Goal: Task Accomplishment & Management: Manage account settings

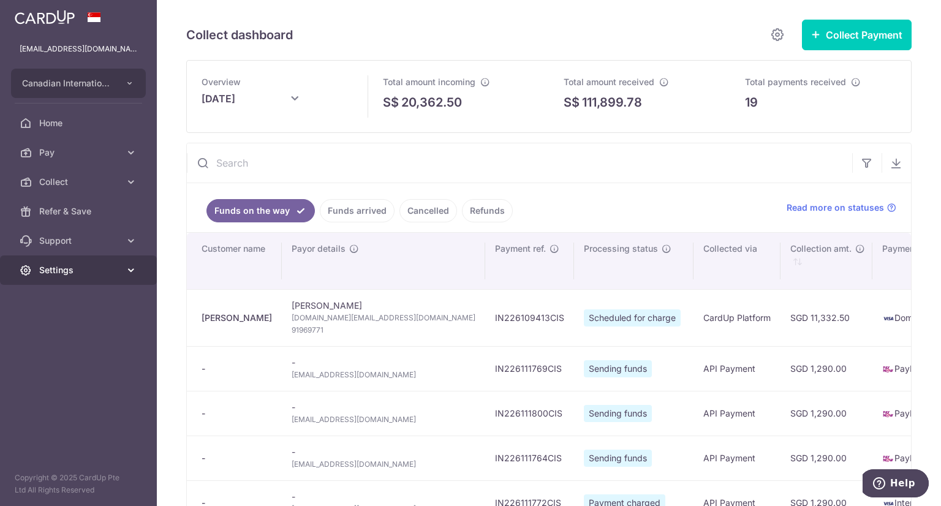
scroll to position [184, 0]
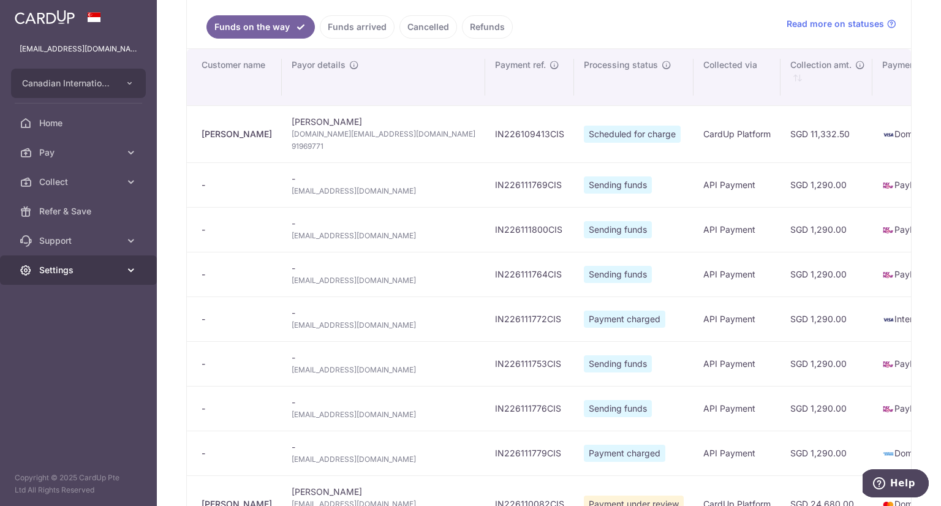
click at [62, 270] on span "Settings" at bounding box center [79, 270] width 81 height 12
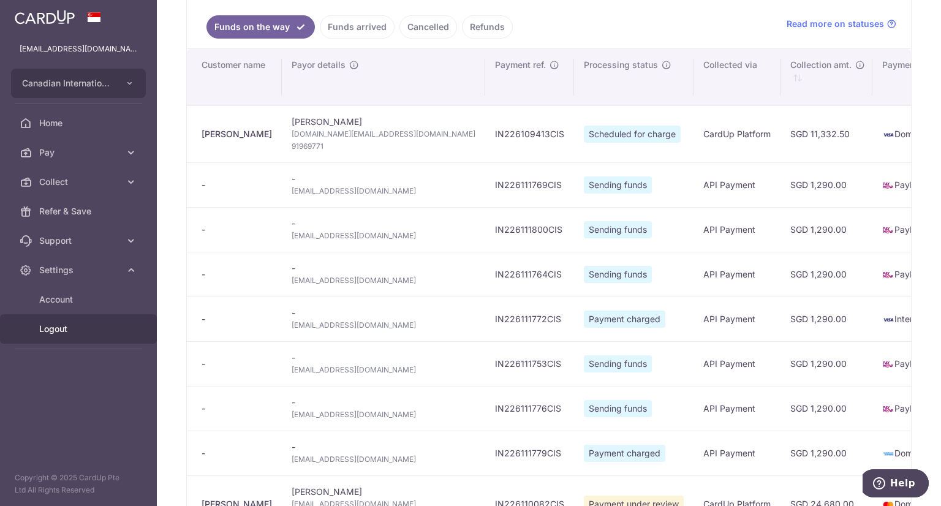
click at [57, 330] on span "Logout" at bounding box center [79, 329] width 81 height 12
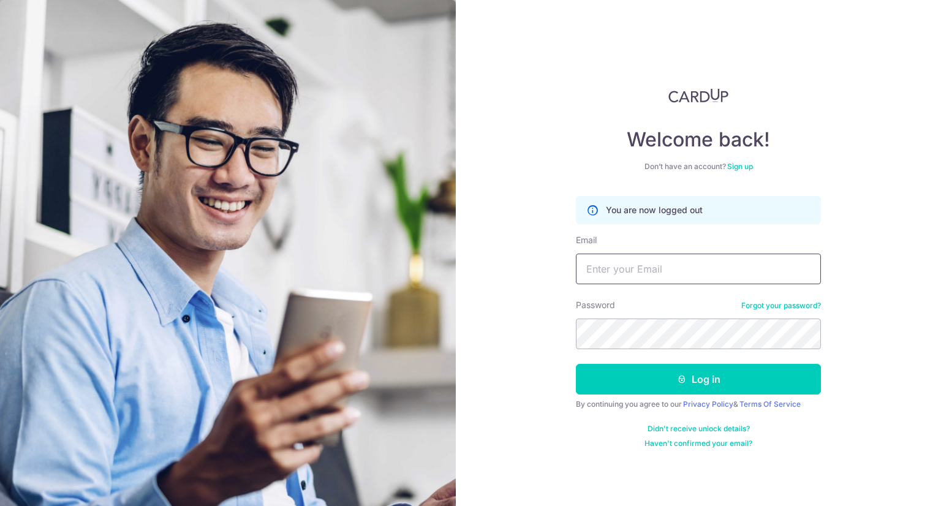
click at [611, 268] on input "Email" at bounding box center [698, 269] width 245 height 31
type input "[EMAIL_ADDRESS][DOMAIN_NAME]"
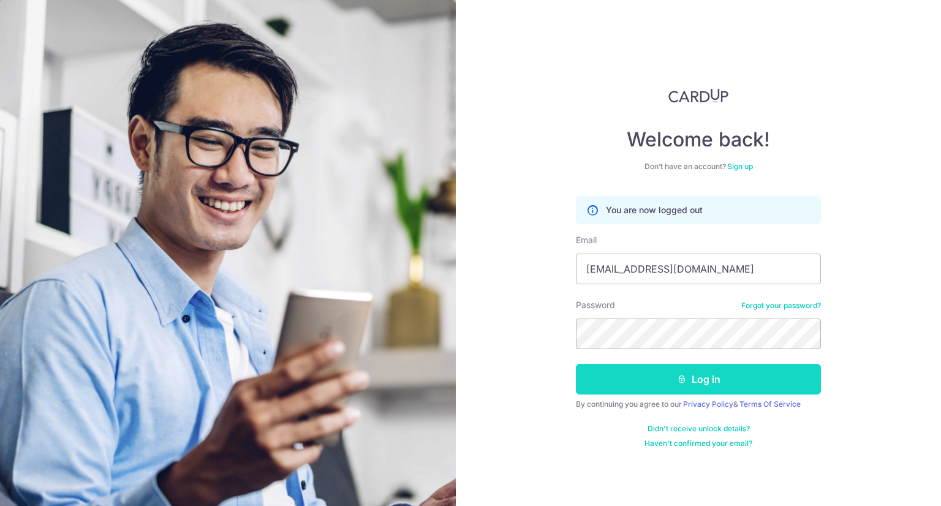
click at [720, 379] on button "Log in" at bounding box center [698, 379] width 245 height 31
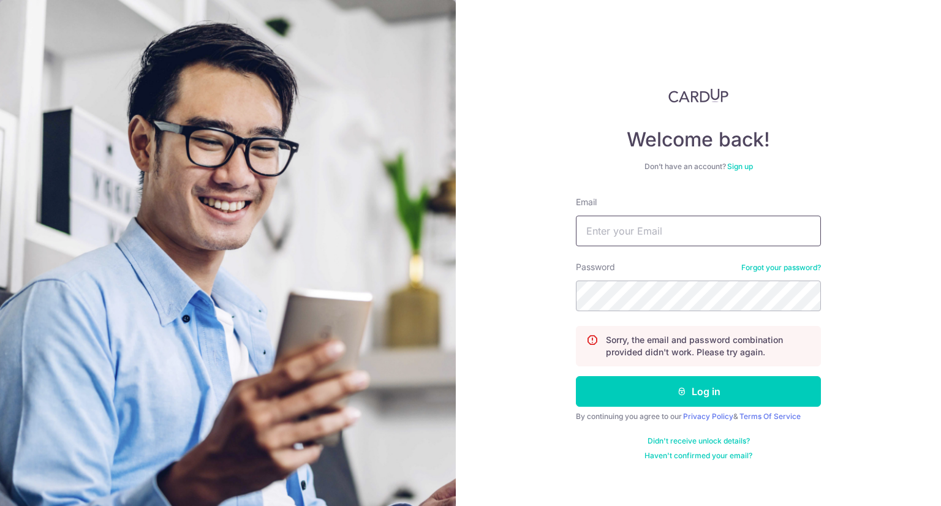
click at [635, 232] on input "Email" at bounding box center [698, 231] width 245 height 31
type input "[EMAIL_ADDRESS][DOMAIN_NAME]"
click at [689, 276] on div "Password Forgot your password?" at bounding box center [698, 286] width 245 height 50
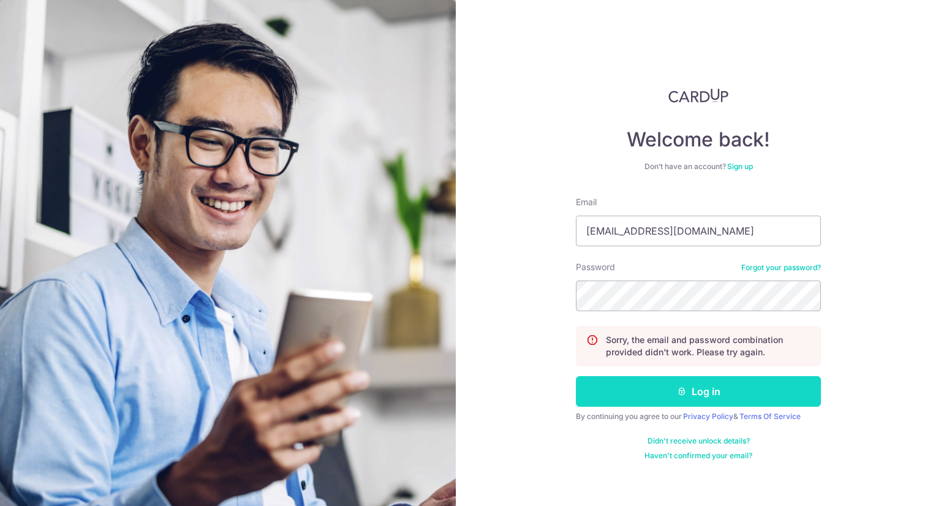
click at [687, 390] on button "Log in" at bounding box center [698, 391] width 245 height 31
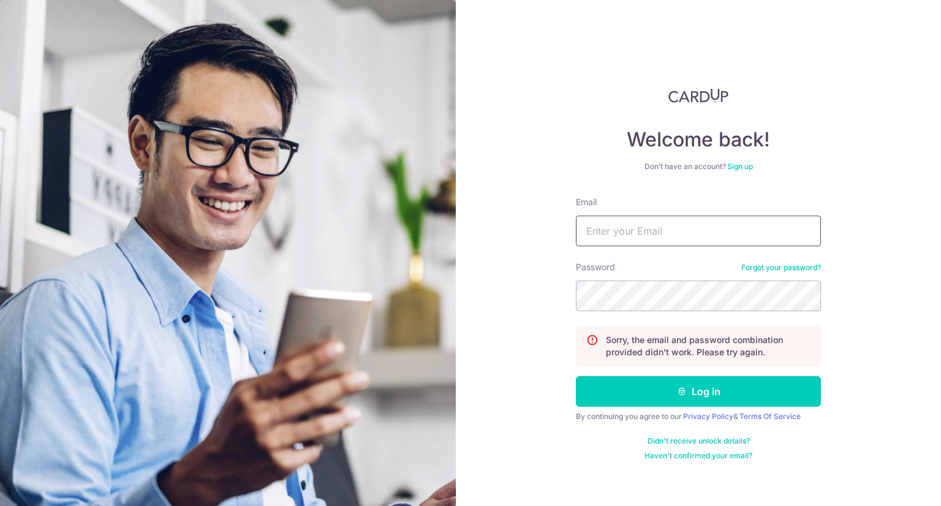
click at [613, 236] on input "Email" at bounding box center [698, 231] width 245 height 31
type input "[EMAIL_ADDRESS][DOMAIN_NAME]"
click at [576, 376] on button "Log in" at bounding box center [698, 391] width 245 height 31
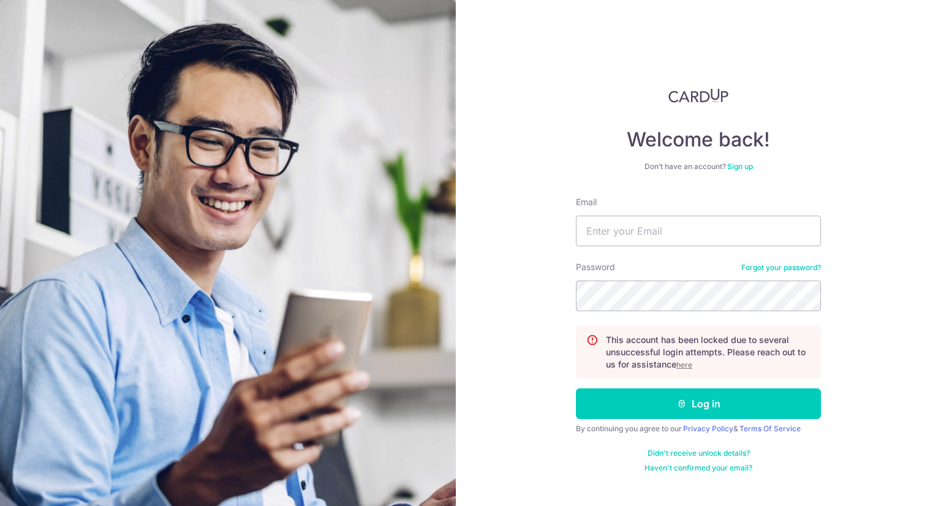
click at [682, 366] on u "here" at bounding box center [684, 364] width 16 height 9
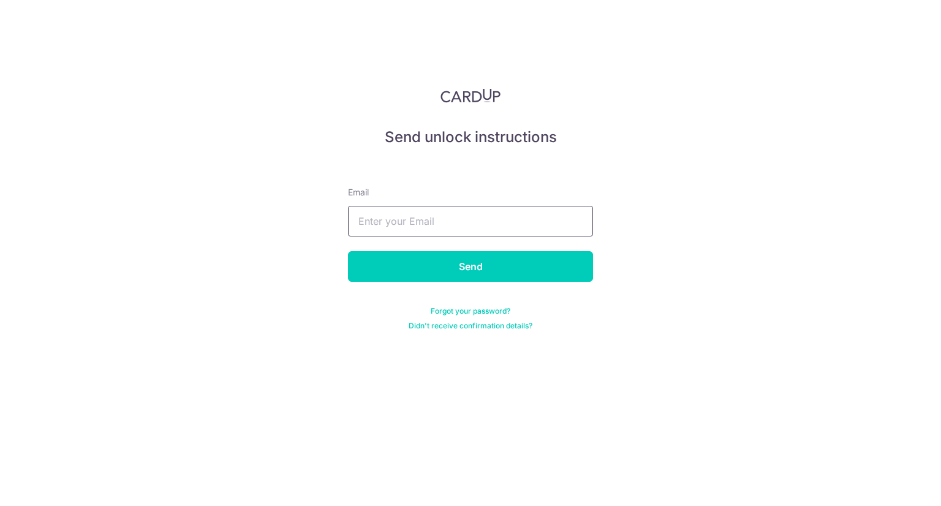
click at [478, 226] on input "text" at bounding box center [470, 221] width 245 height 31
type input "[EMAIL_ADDRESS][DOMAIN_NAME]"
click at [348, 251] on input "Send" at bounding box center [470, 266] width 245 height 31
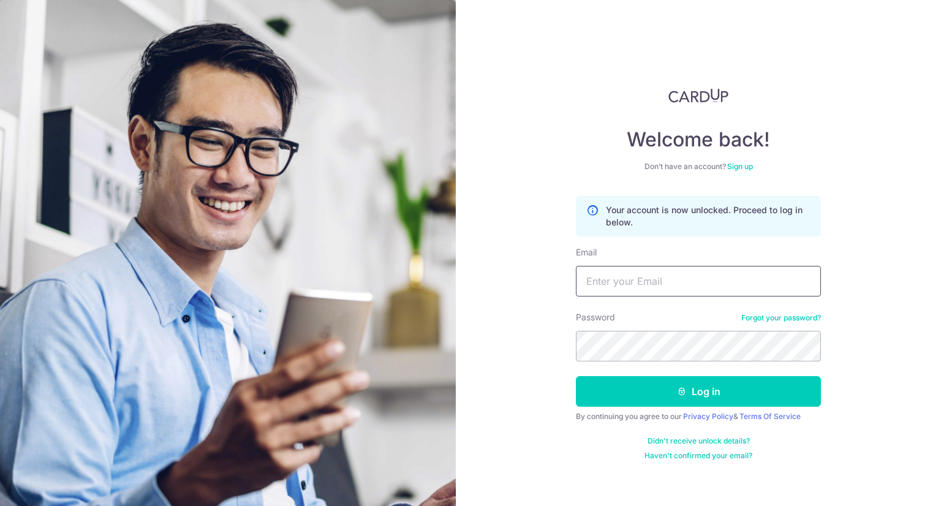
click at [667, 272] on input "Email" at bounding box center [698, 281] width 245 height 31
type input "[EMAIL_ADDRESS][DOMAIN_NAME]"
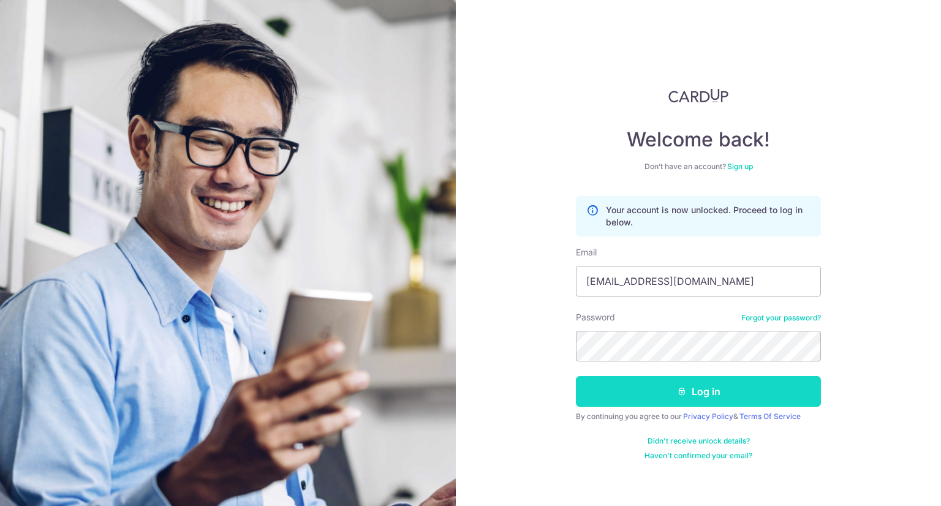
click at [690, 402] on button "Log in" at bounding box center [698, 391] width 245 height 31
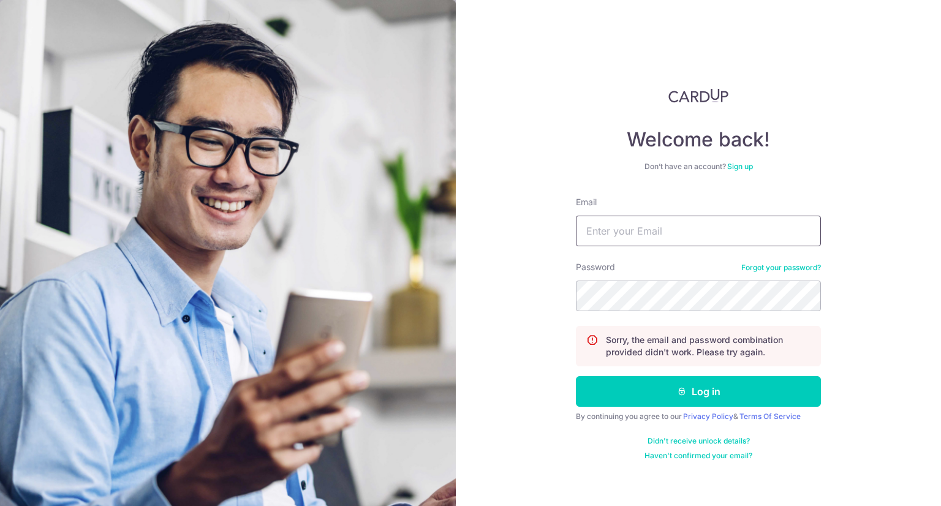
click at [679, 238] on input "Email" at bounding box center [698, 231] width 245 height 31
type input "leepheng.gan@cis.edu.sg"
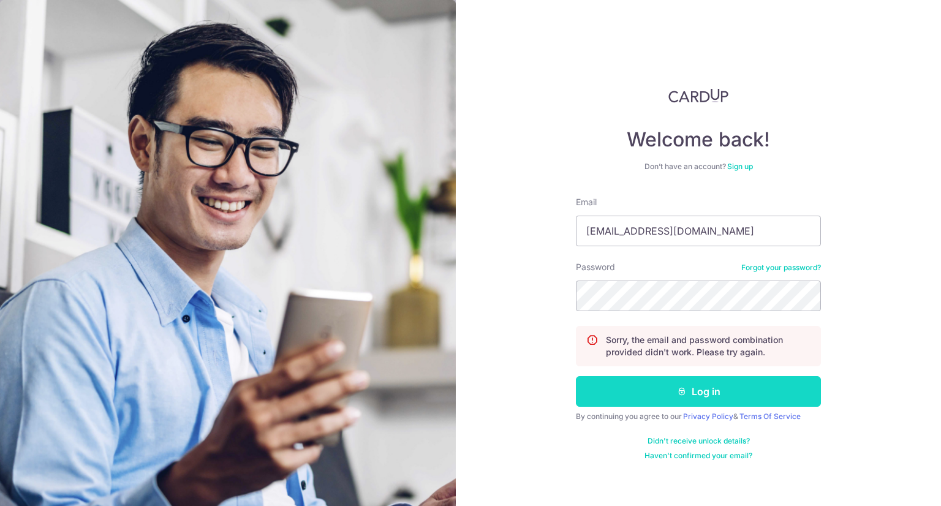
click at [676, 380] on button "Log in" at bounding box center [698, 391] width 245 height 31
click at [681, 390] on icon "submit" at bounding box center [682, 392] width 10 height 10
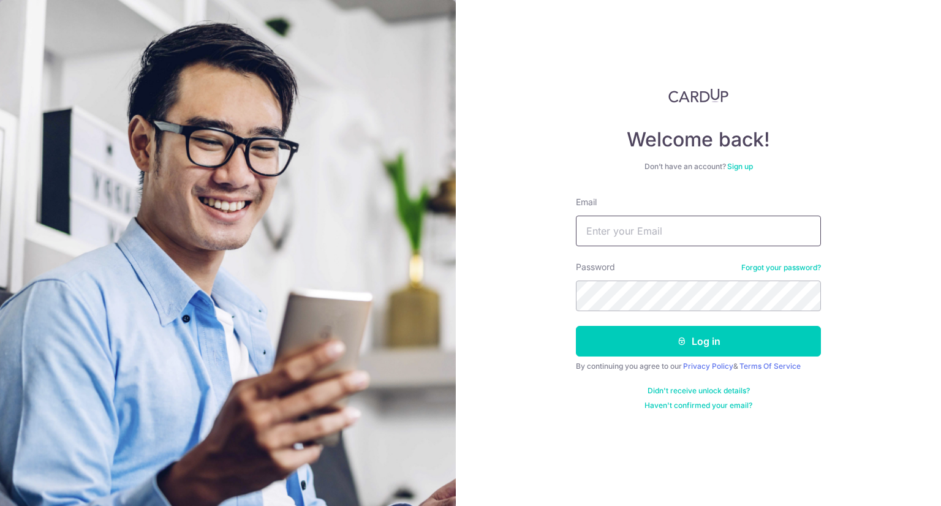
click at [644, 236] on input "Email" at bounding box center [698, 231] width 245 height 31
type input "[EMAIL_ADDRESS][DOMAIN_NAME]"
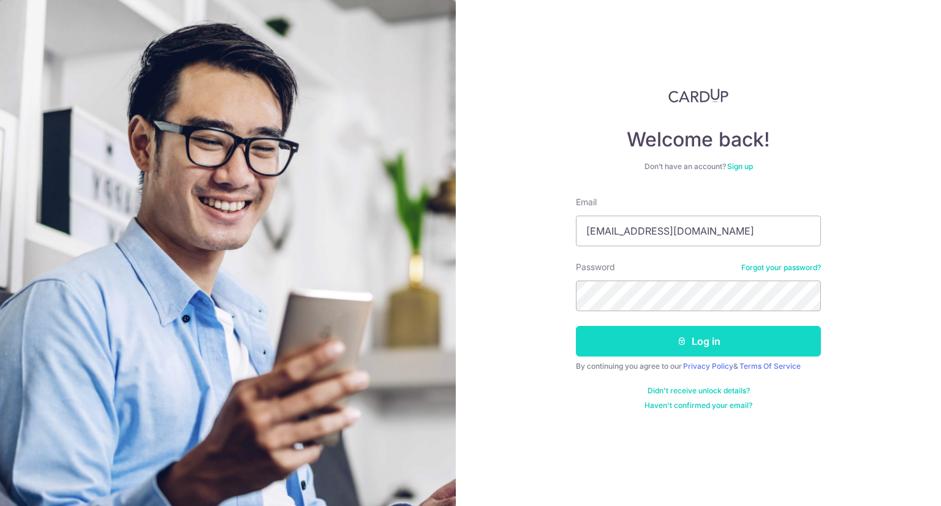
click at [663, 332] on button "Log in" at bounding box center [698, 341] width 245 height 31
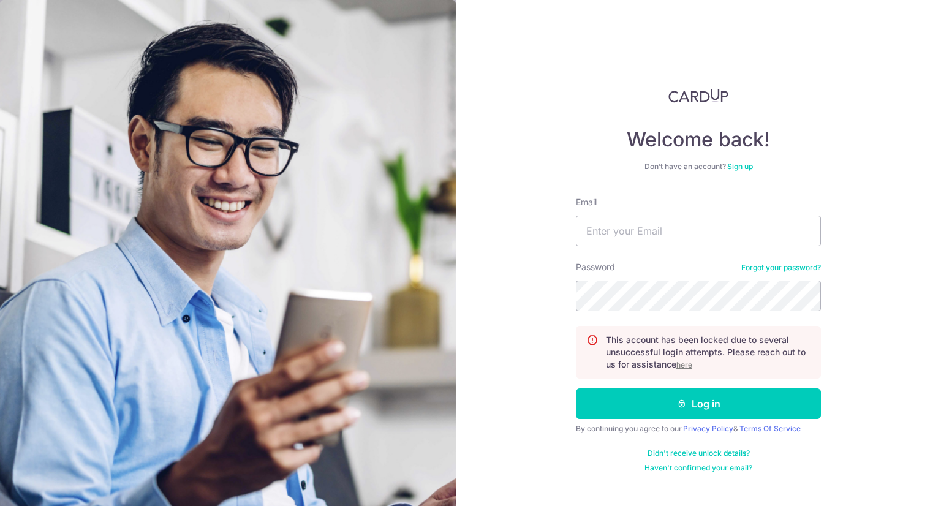
click at [688, 369] on p "This account has been locked due to several unsuccessful login attempts. Please…" at bounding box center [708, 352] width 205 height 37
click at [688, 366] on u "here" at bounding box center [684, 364] width 16 height 9
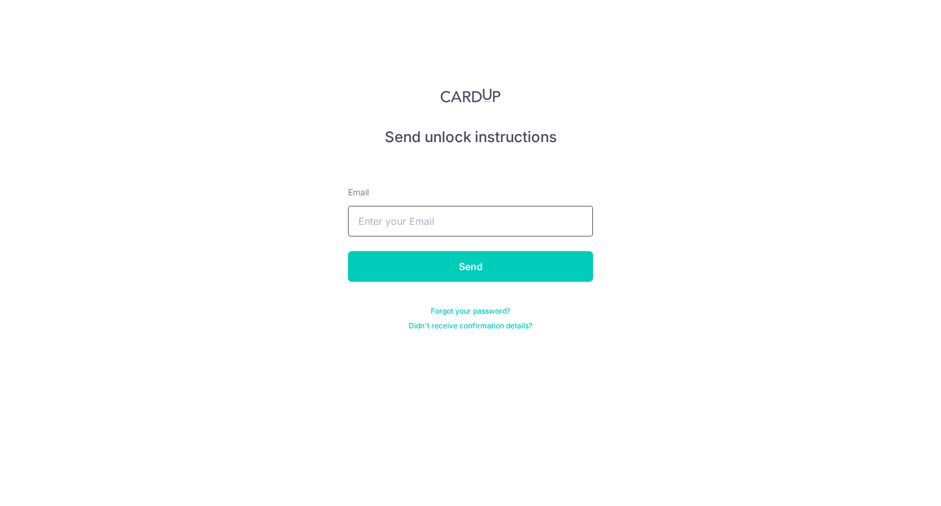
click at [422, 219] on input "text" at bounding box center [470, 221] width 245 height 31
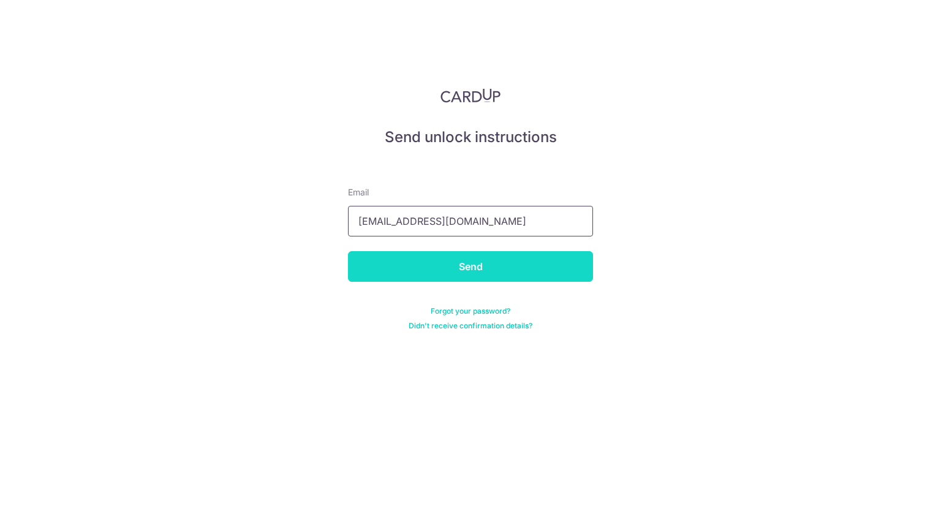
type input "[EMAIL_ADDRESS][DOMAIN_NAME]"
click at [444, 266] on input "Send" at bounding box center [470, 266] width 245 height 31
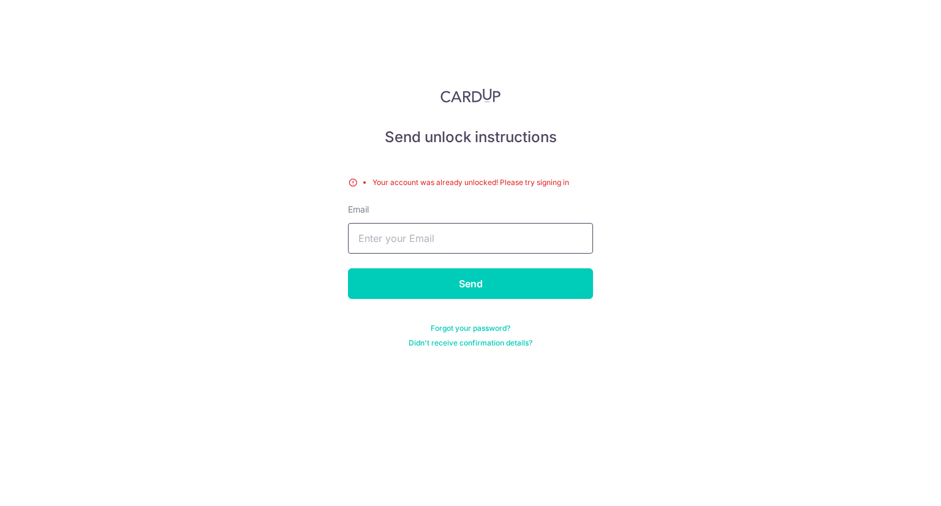
click at [508, 233] on input "text" at bounding box center [470, 238] width 245 height 31
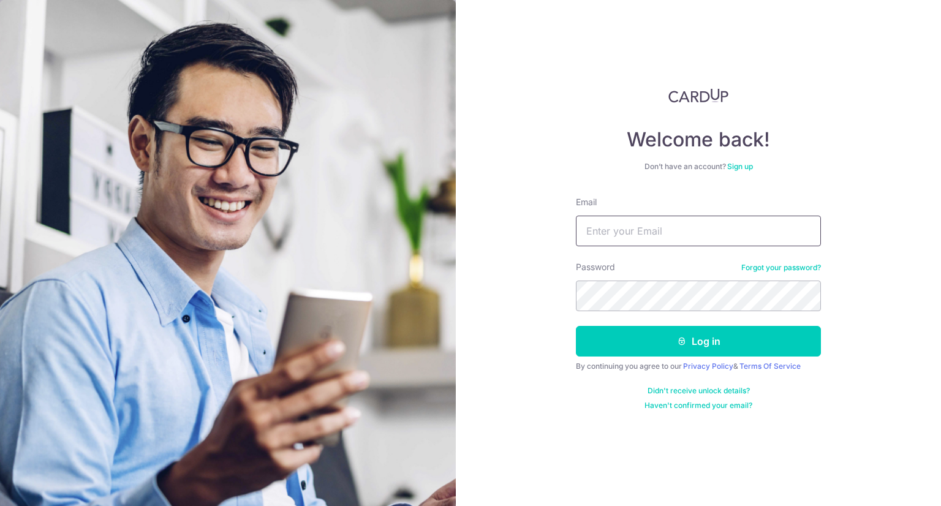
click at [640, 231] on input "Email" at bounding box center [698, 231] width 245 height 31
type input "leepheng.gan@cis.edu.sg"
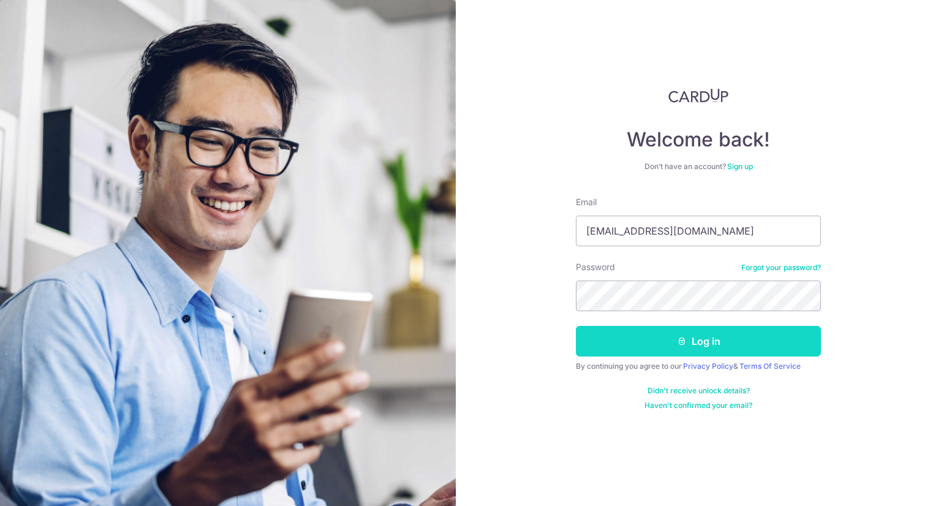
click at [656, 343] on button "Log in" at bounding box center [698, 341] width 245 height 31
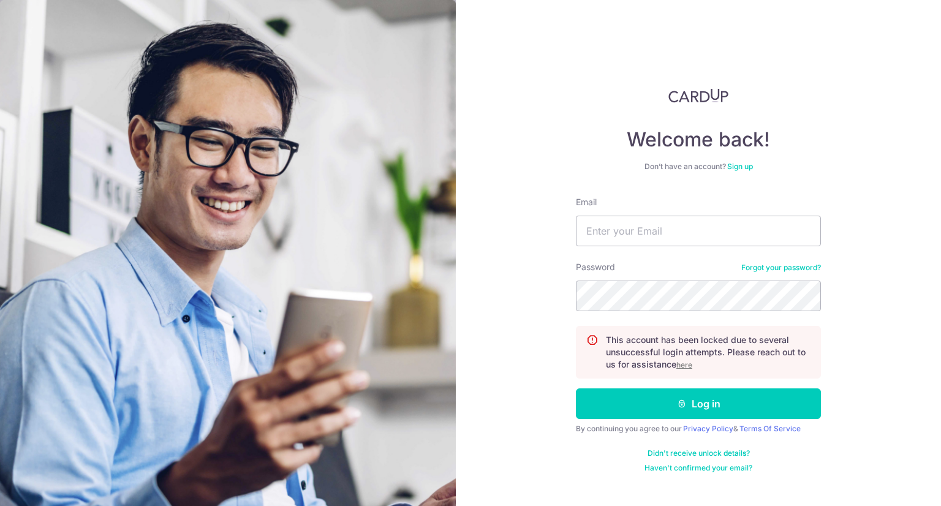
click at [687, 366] on u "here" at bounding box center [684, 364] width 16 height 9
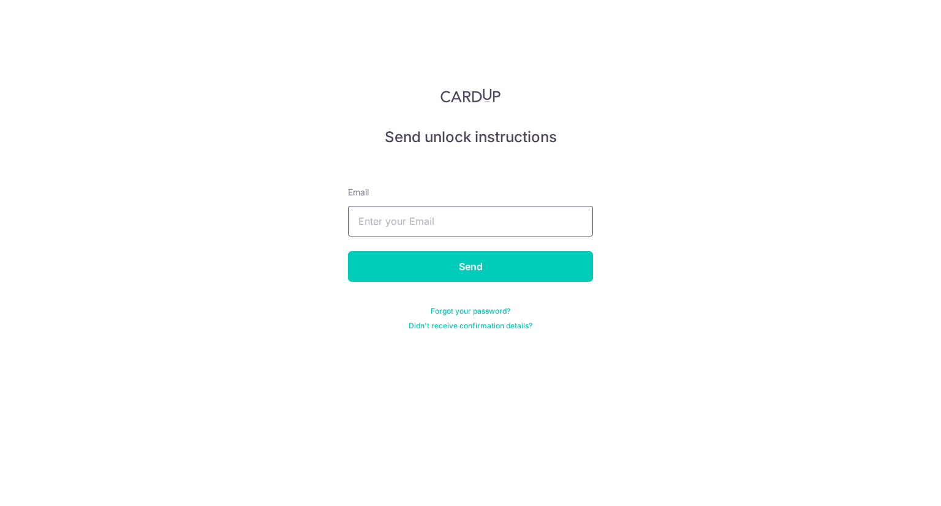
click at [478, 224] on input "text" at bounding box center [470, 221] width 245 height 31
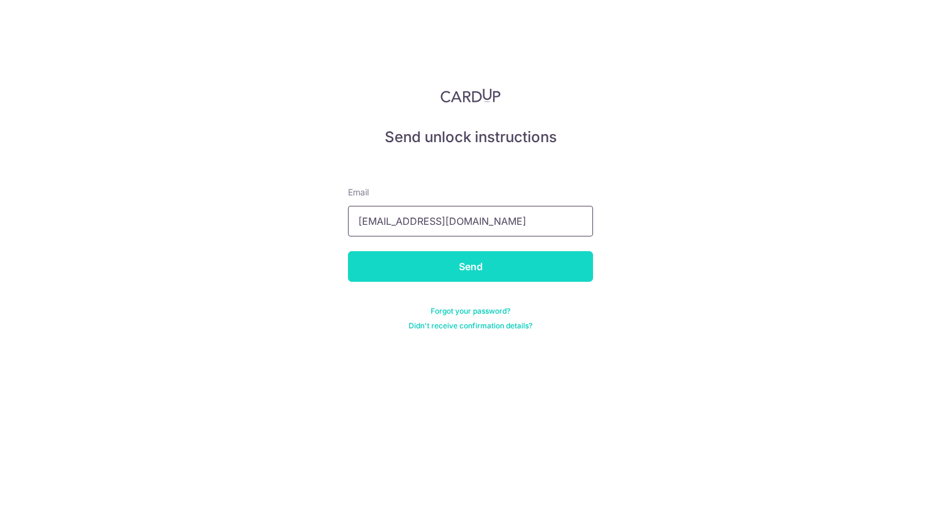
type input "leepheng.gan@cis.edu.sg"
click at [482, 268] on input "Send" at bounding box center [470, 266] width 245 height 31
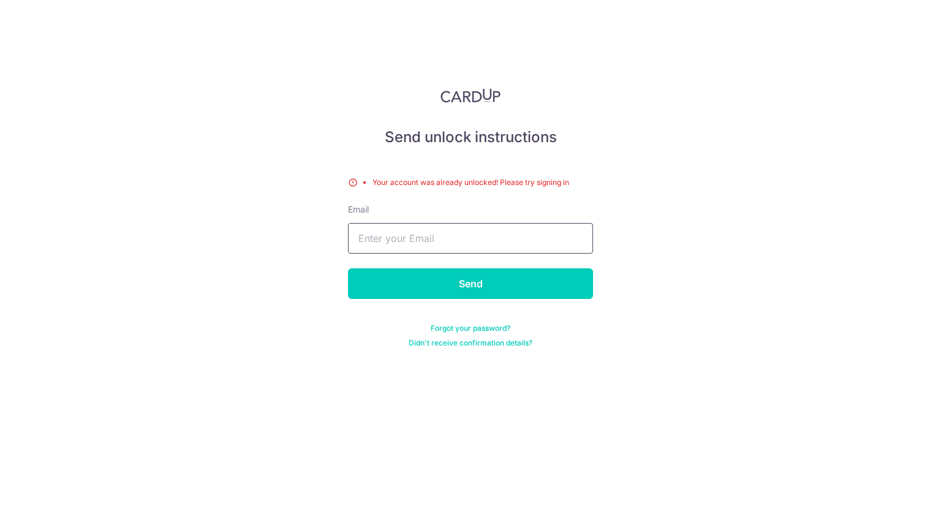
click at [443, 243] on input "text" at bounding box center [470, 238] width 245 height 31
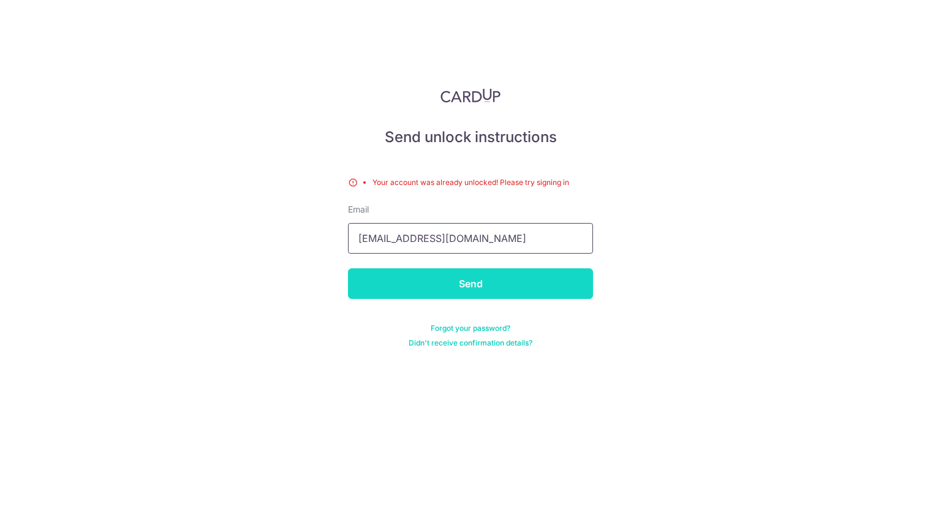
type input "[EMAIL_ADDRESS][DOMAIN_NAME]"
click at [467, 292] on input "Send" at bounding box center [470, 283] width 245 height 31
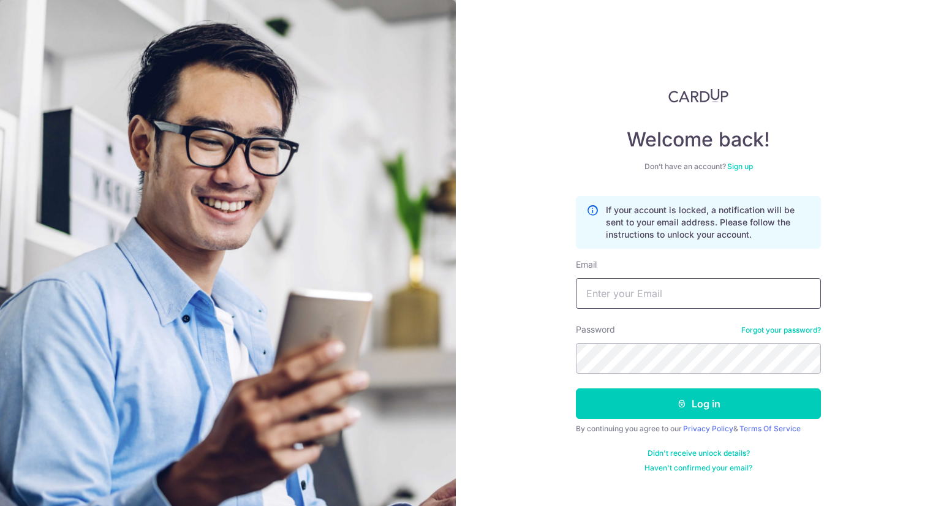
click at [698, 306] on input "Email" at bounding box center [698, 293] width 245 height 31
type input "leepheng.gan@cis.edu.sg"
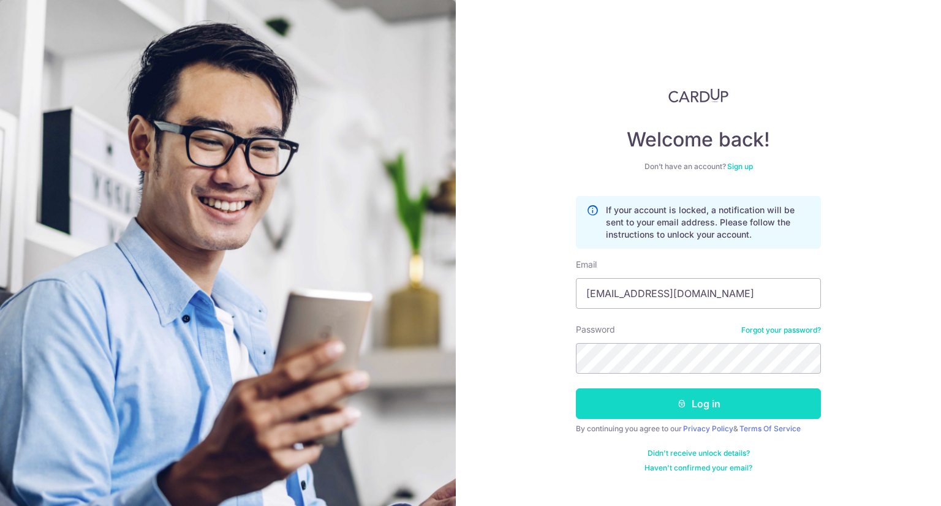
click at [656, 401] on button "Log in" at bounding box center [698, 403] width 245 height 31
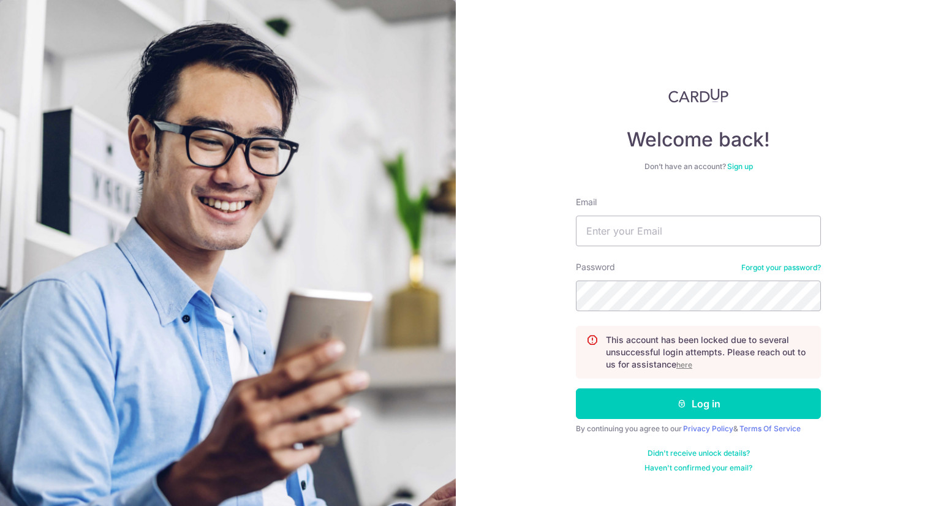
click at [684, 365] on u "here" at bounding box center [684, 364] width 16 height 9
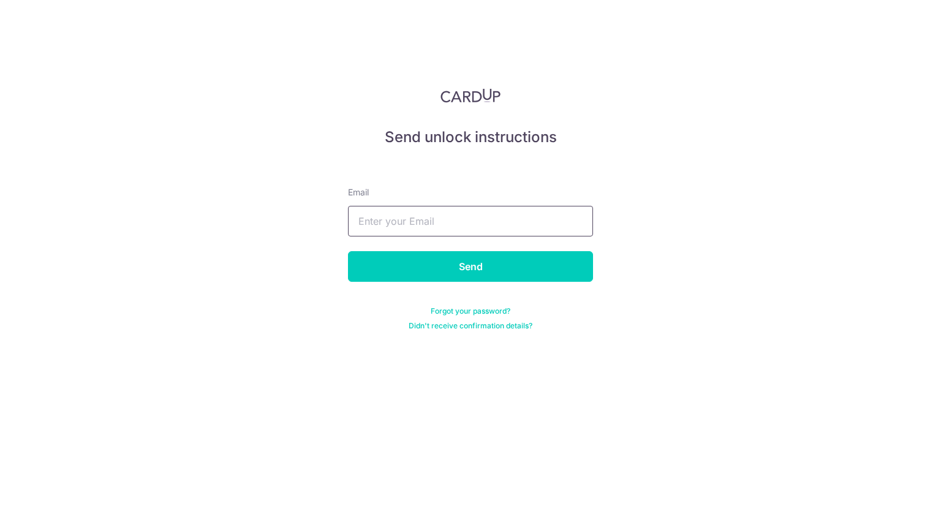
click at [481, 226] on input "text" at bounding box center [470, 221] width 245 height 31
type input "leepheng.gan@cis.edu.sg"
click at [473, 311] on link "Forgot your password?" at bounding box center [471, 311] width 80 height 10
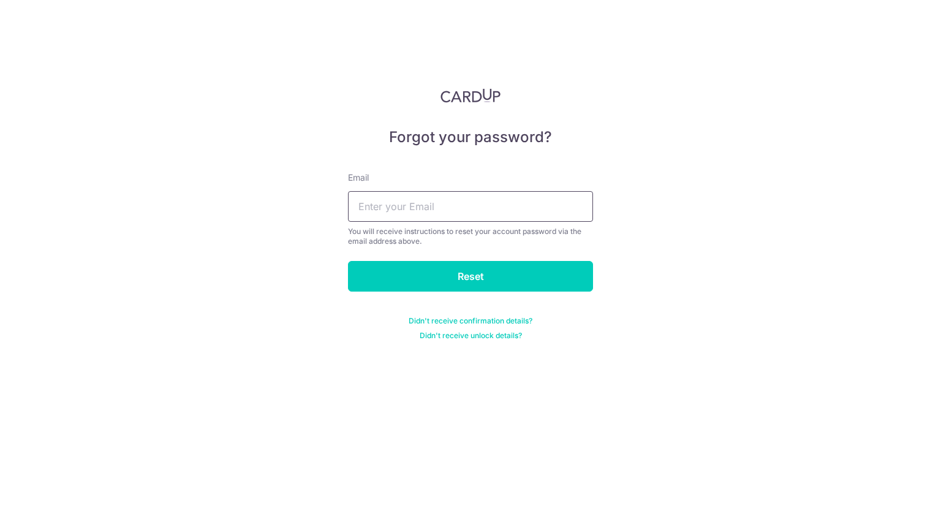
click at [466, 213] on input "text" at bounding box center [470, 206] width 245 height 31
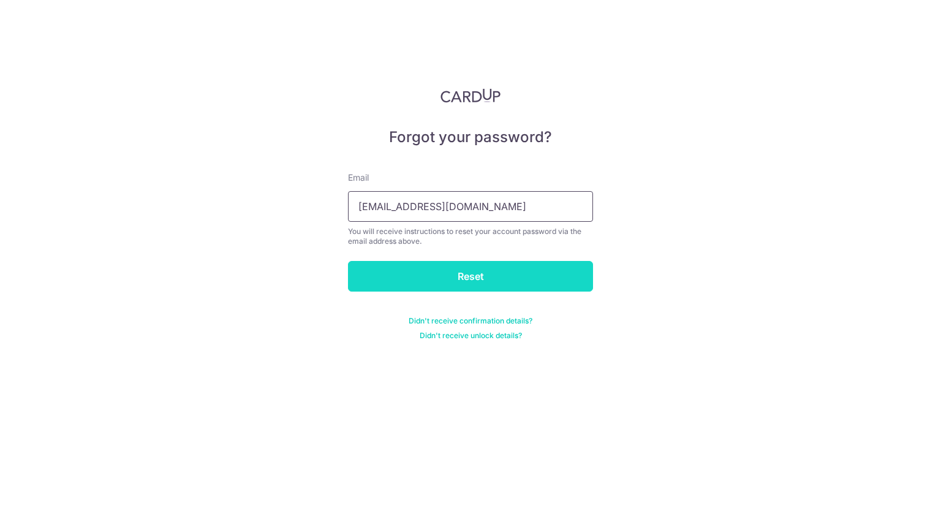
type input "leepheng.gan@cis.edu.sg"
click at [464, 273] on input "Reset" at bounding box center [470, 276] width 245 height 31
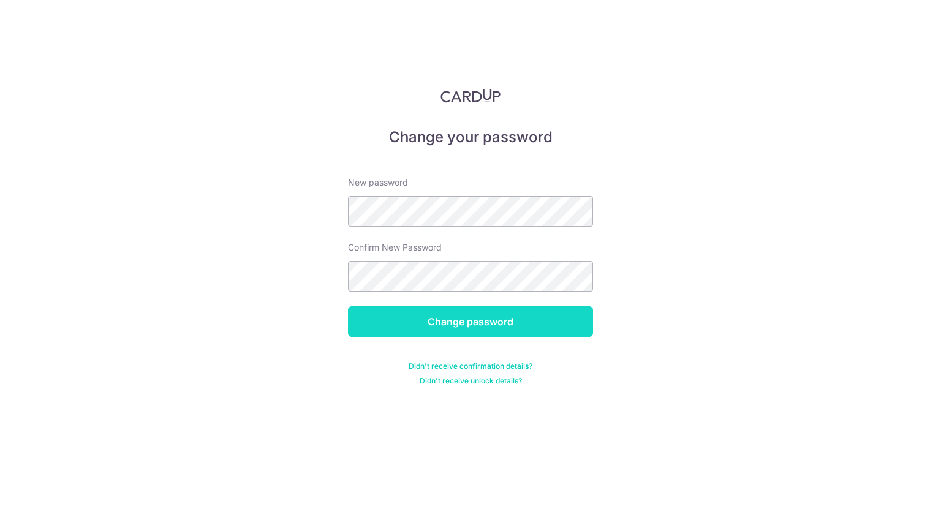
click at [472, 327] on input "Change password" at bounding box center [470, 321] width 245 height 31
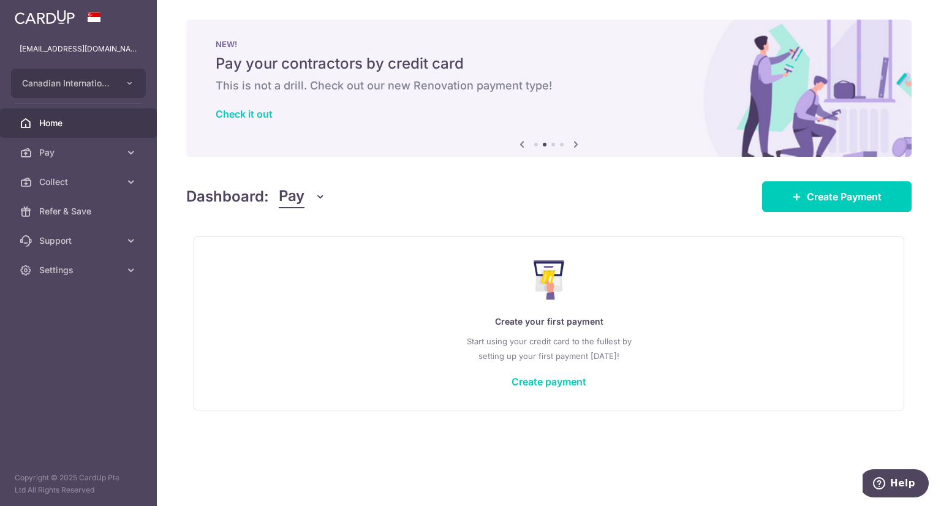
click at [317, 199] on icon "button" at bounding box center [320, 197] width 12 height 12
click at [317, 260] on link "Collect" at bounding box center [342, 260] width 127 height 29
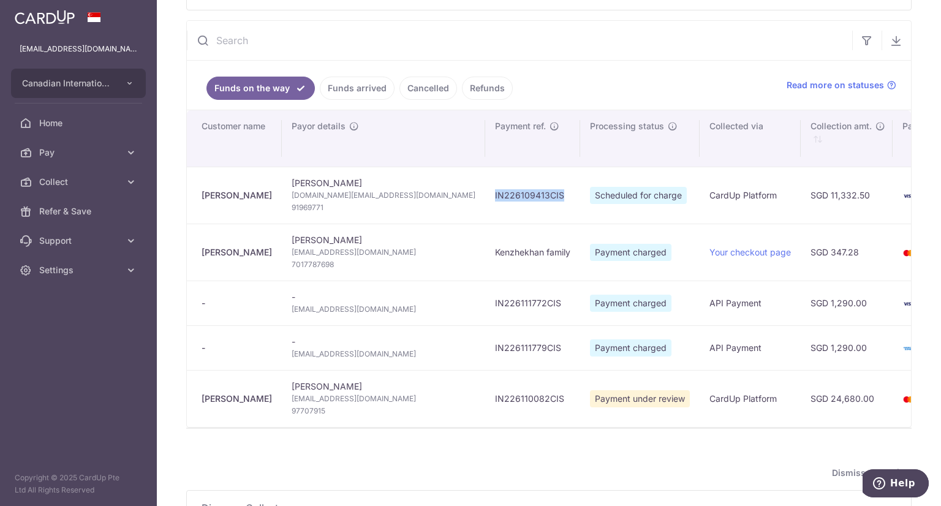
drag, startPoint x: 481, startPoint y: 198, endPoint x: 408, endPoint y: 197, distance: 72.9
click at [485, 197] on td "IN226109413CIS" at bounding box center [532, 195] width 95 height 57
copy td "IN226109413CIS"
type input "[DATE]"
copy td "IN226109413CIS"
